Goal: Task Accomplishment & Management: Use online tool/utility

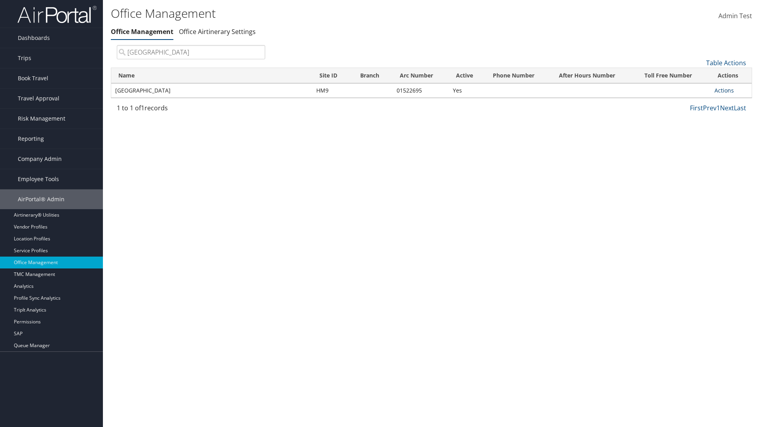
type input "Youngstown State University"
click at [724, 90] on link "Actions" at bounding box center [723, 91] width 19 height 8
click at [698, 169] on link "Manage Office Queues" at bounding box center [697, 169] width 67 height 13
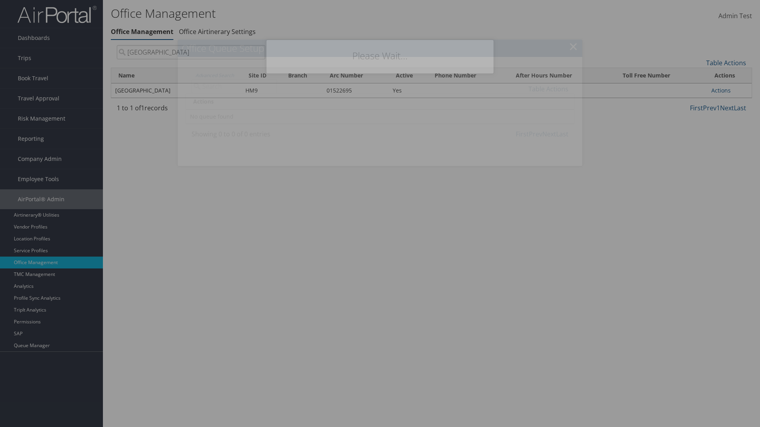
click at [548, 89] on link "Table Actions" at bounding box center [548, 89] width 40 height 9
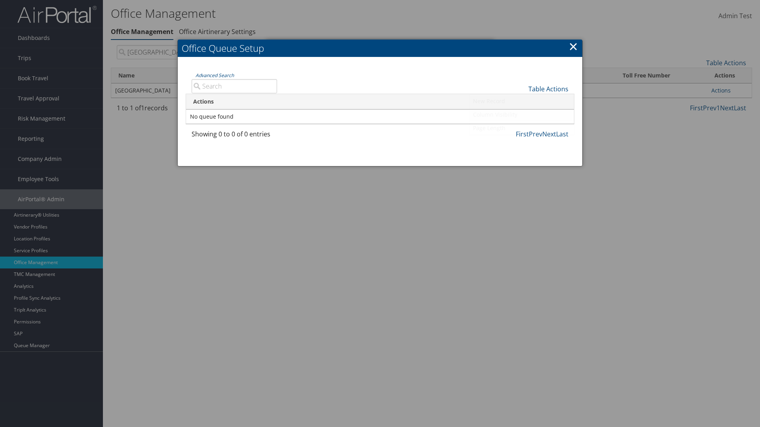
click at [521, 114] on link "Column Visibility" at bounding box center [522, 114] width 104 height 13
